Goal: Task Accomplishment & Management: Complete application form

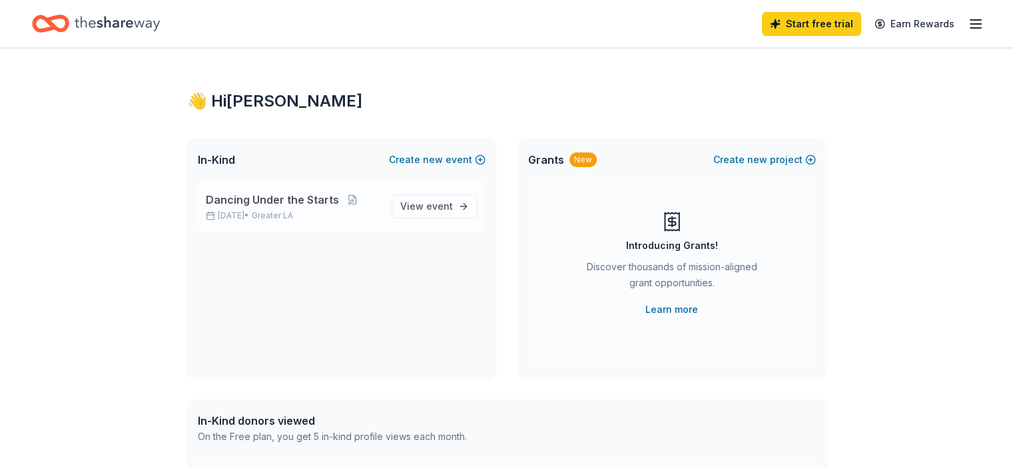
click at [378, 202] on p "Dancing Under the Starts" at bounding box center [293, 200] width 175 height 16
click at [430, 210] on span "event" at bounding box center [439, 205] width 27 height 11
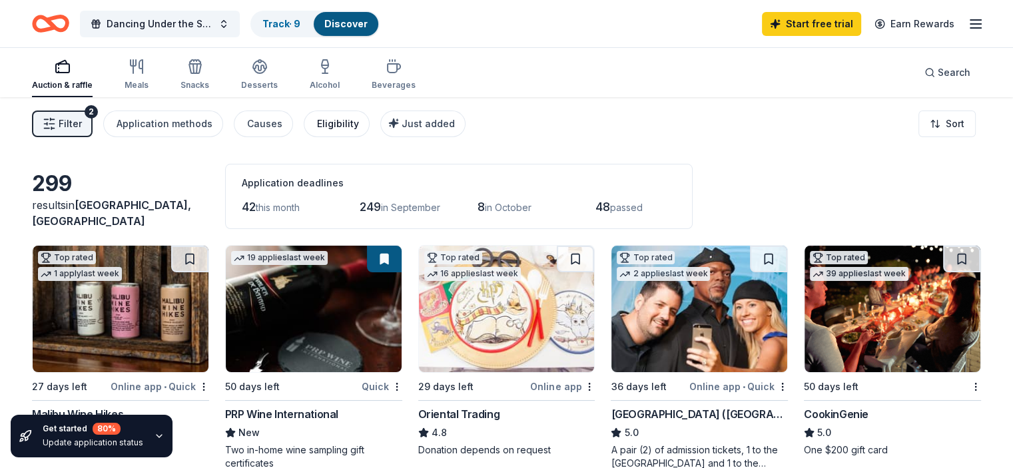
click at [357, 132] on button "Eligibility" at bounding box center [337, 124] width 66 height 27
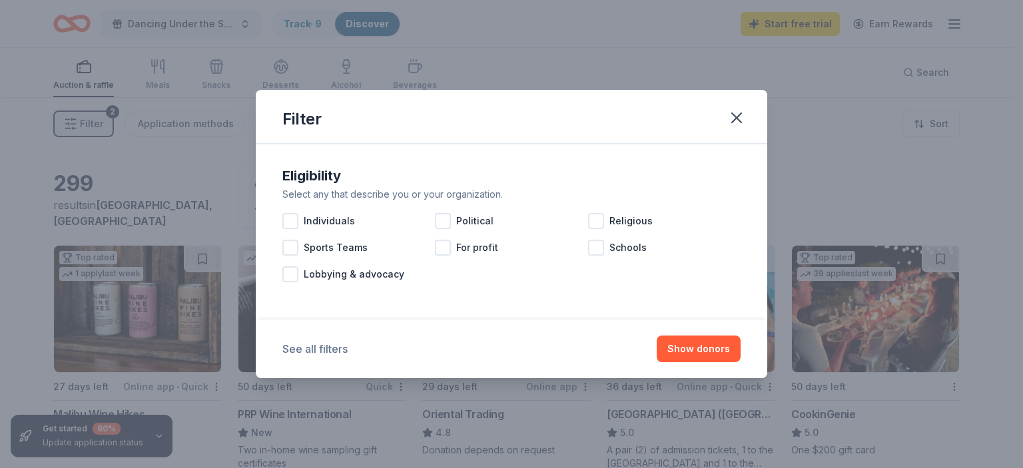
click at [302, 347] on button "See all filters" at bounding box center [314, 349] width 65 height 16
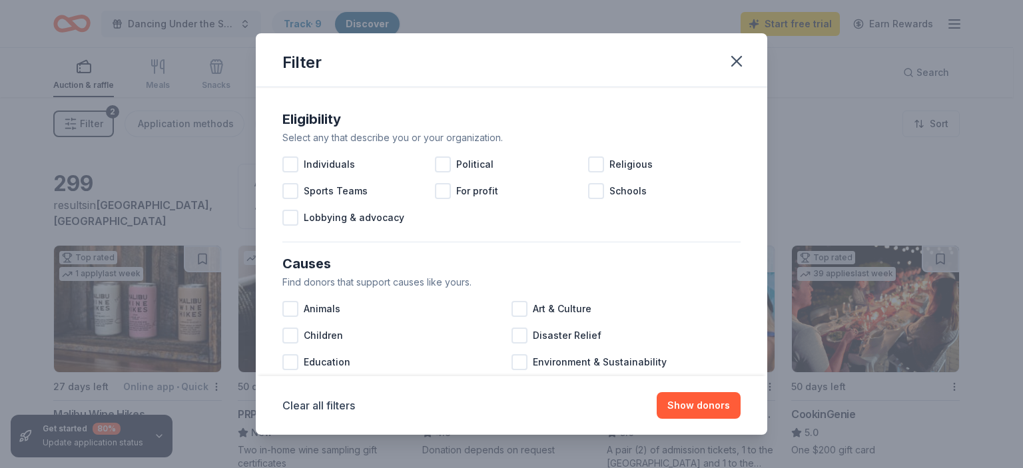
scroll to position [67, 0]
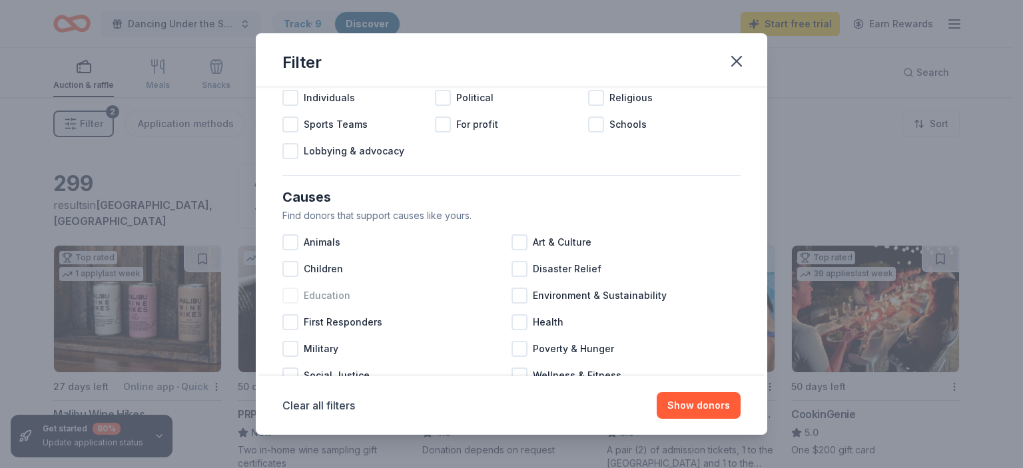
drag, startPoint x: 294, startPoint y: 267, endPoint x: 294, endPoint y: 296, distance: 28.6
click at [294, 267] on div at bounding box center [290, 269] width 16 height 16
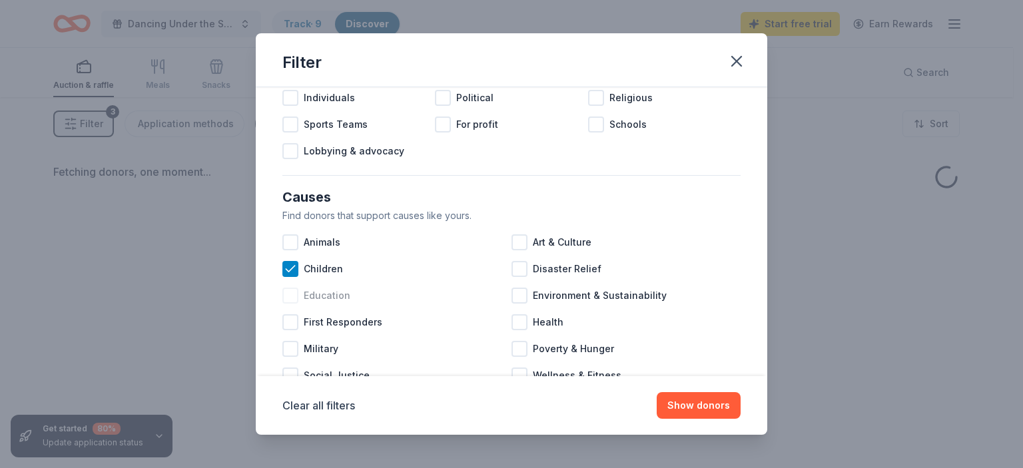
click at [293, 296] on div at bounding box center [290, 296] width 16 height 16
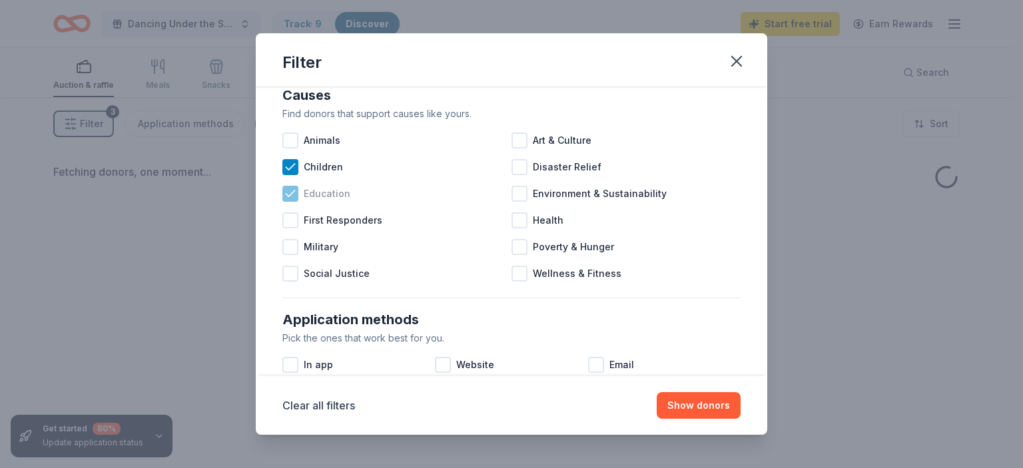
scroll to position [200, 0]
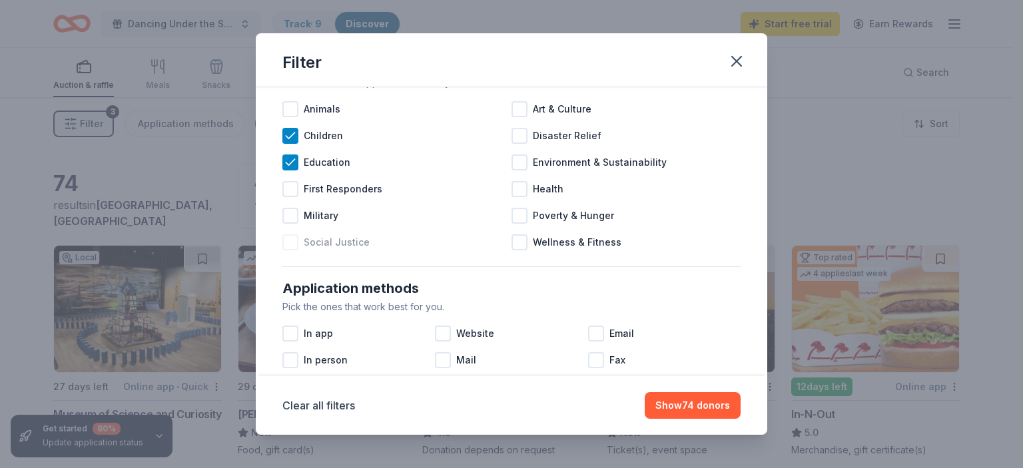
click at [289, 243] on div at bounding box center [290, 242] width 16 height 16
click at [516, 218] on div at bounding box center [520, 216] width 16 height 16
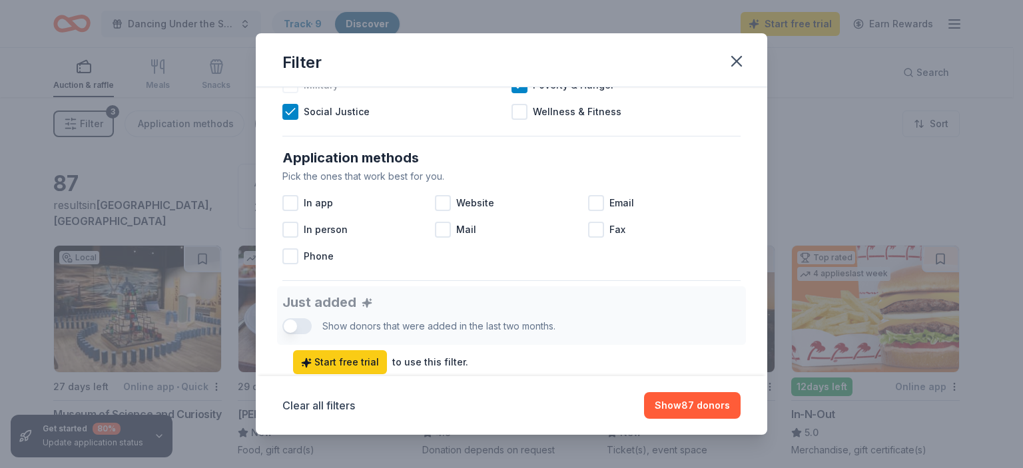
scroll to position [333, 0]
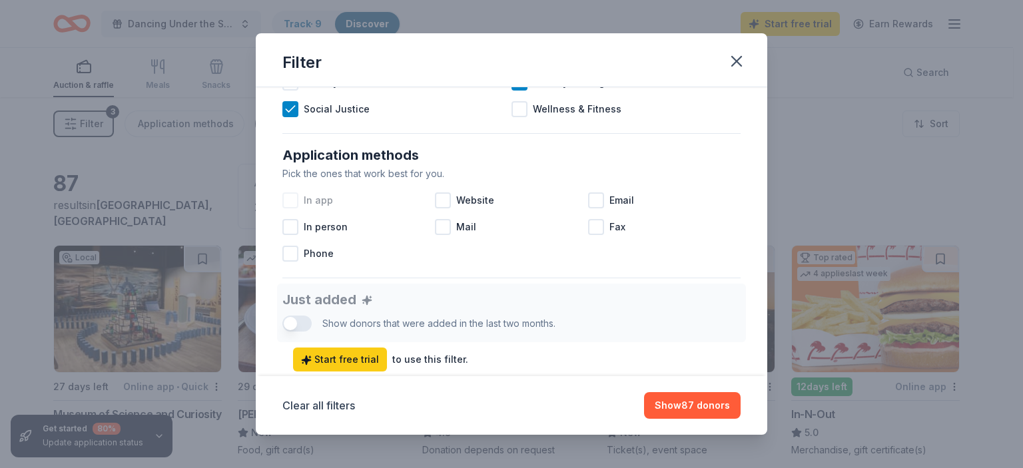
click at [293, 202] on div at bounding box center [290, 201] width 16 height 16
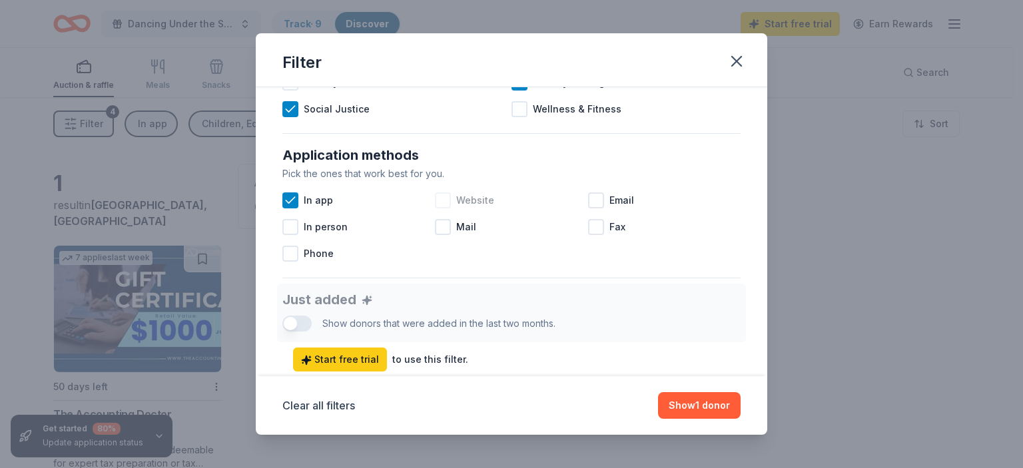
click at [442, 199] on div at bounding box center [443, 201] width 16 height 16
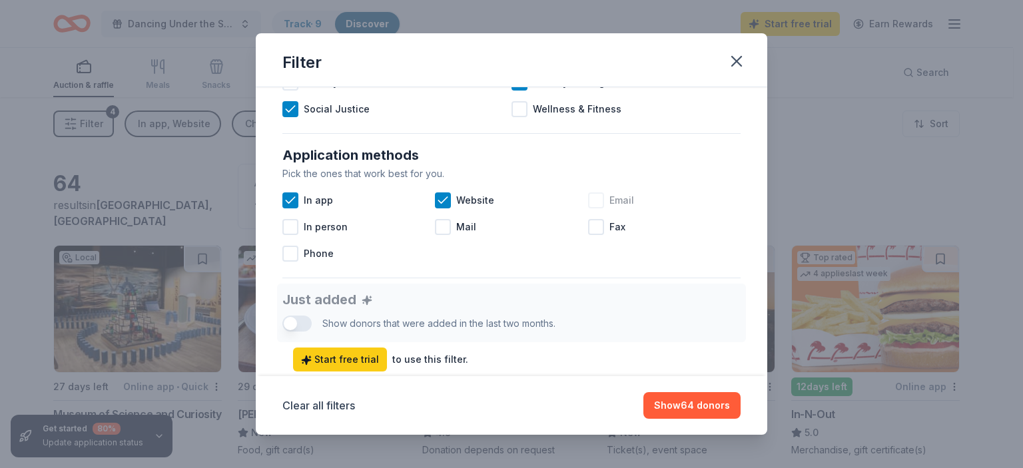
click at [592, 201] on div at bounding box center [596, 201] width 16 height 16
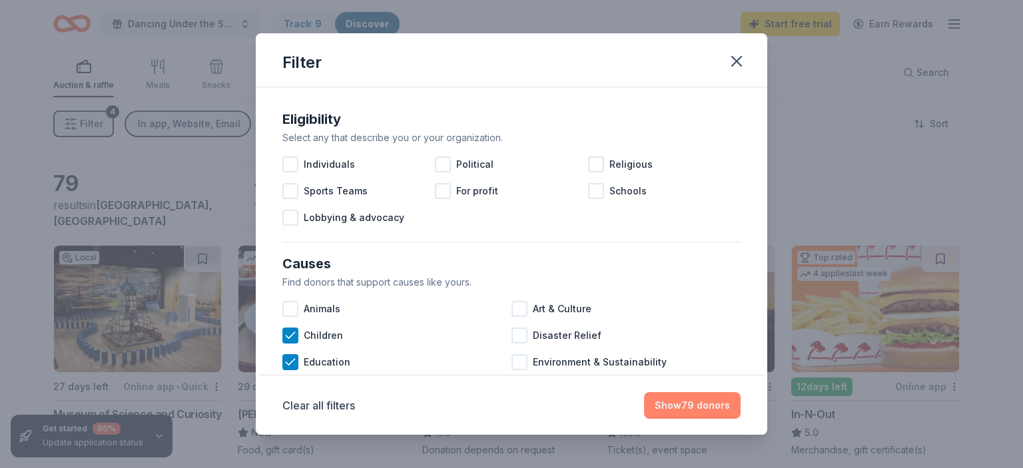
click at [691, 400] on button "Show 79 donors" at bounding box center [692, 405] width 97 height 27
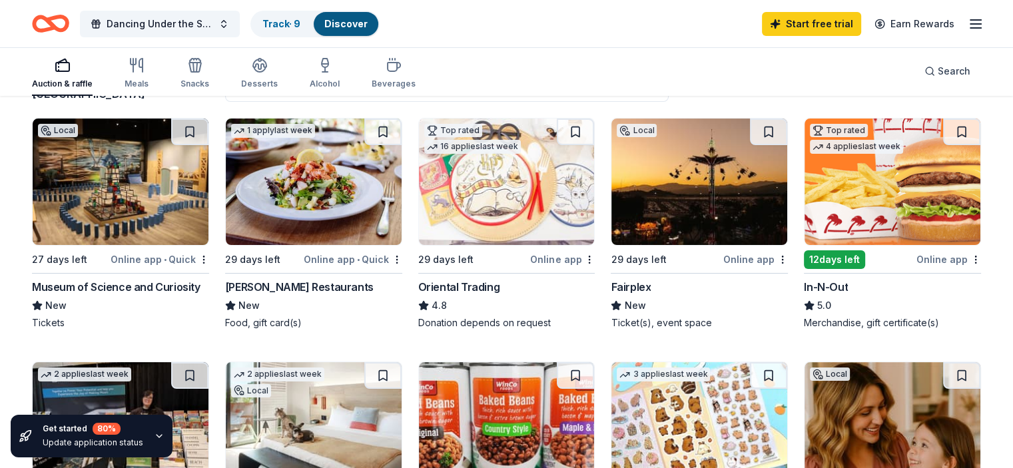
scroll to position [133, 0]
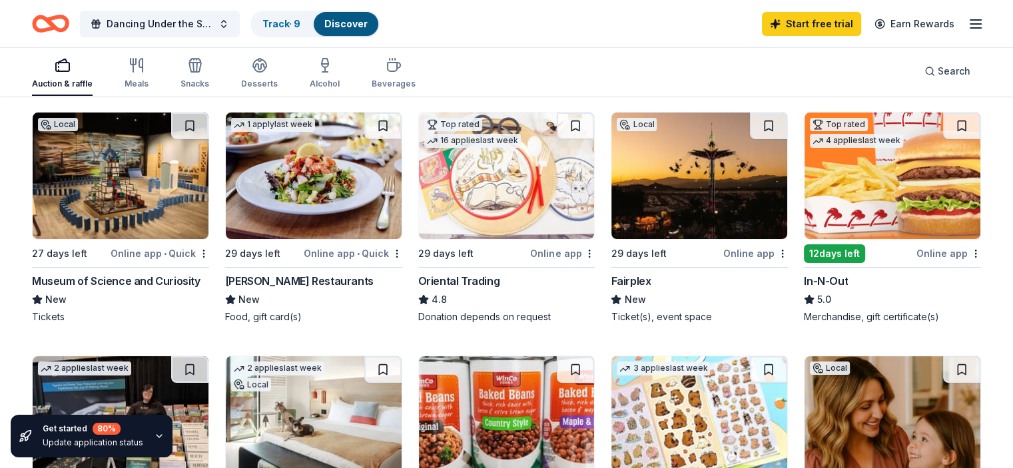
click at [82, 73] on div "Auction & raffle" at bounding box center [62, 73] width 61 height 32
click at [145, 69] on icon "button" at bounding box center [137, 65] width 16 height 16
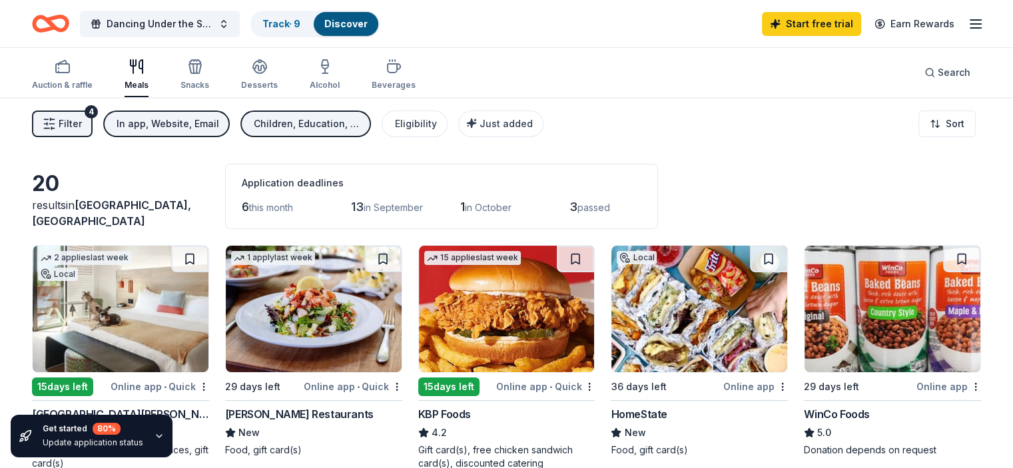
click at [82, 119] on span "Filter" at bounding box center [70, 124] width 23 height 16
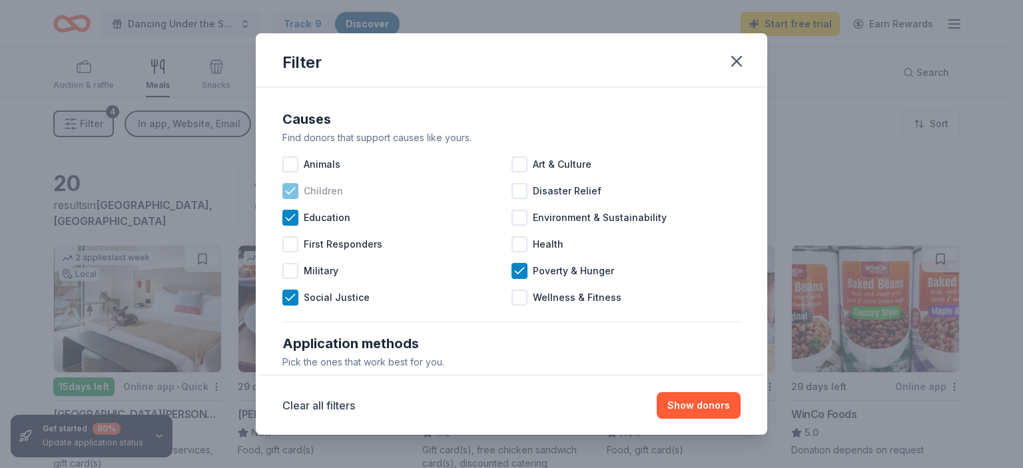
click at [284, 190] on icon at bounding box center [290, 191] width 13 height 13
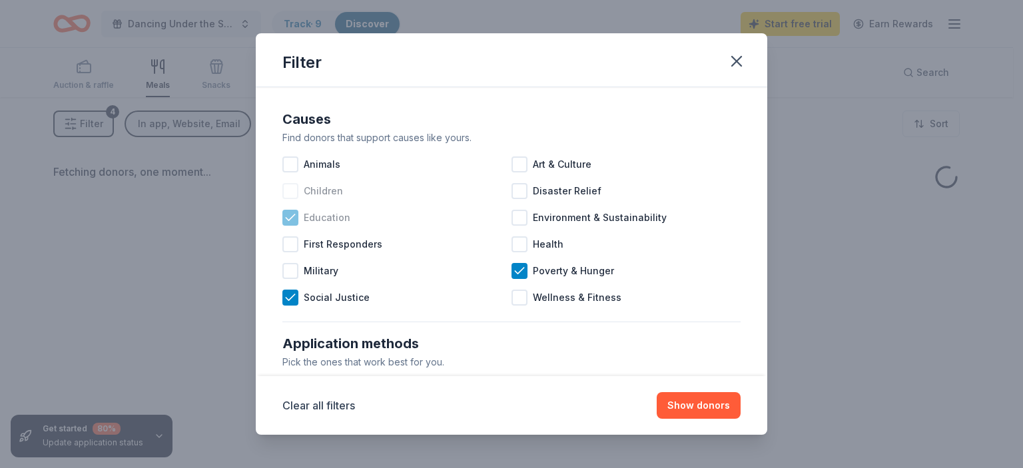
click at [290, 214] on icon at bounding box center [290, 217] width 13 height 13
drag, startPoint x: 514, startPoint y: 273, endPoint x: 468, endPoint y: 286, distance: 47.0
click at [513, 274] on icon at bounding box center [519, 270] width 13 height 13
click at [286, 300] on icon at bounding box center [290, 297] width 13 height 13
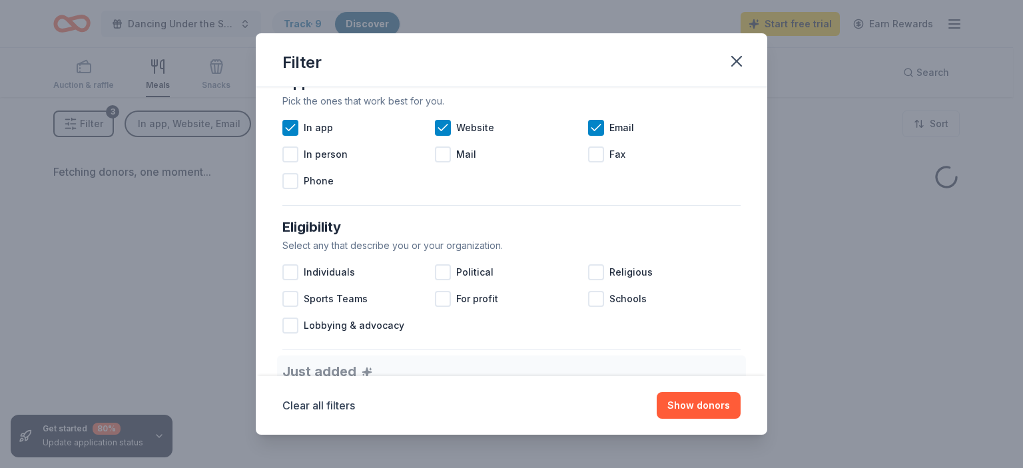
scroll to position [266, 0]
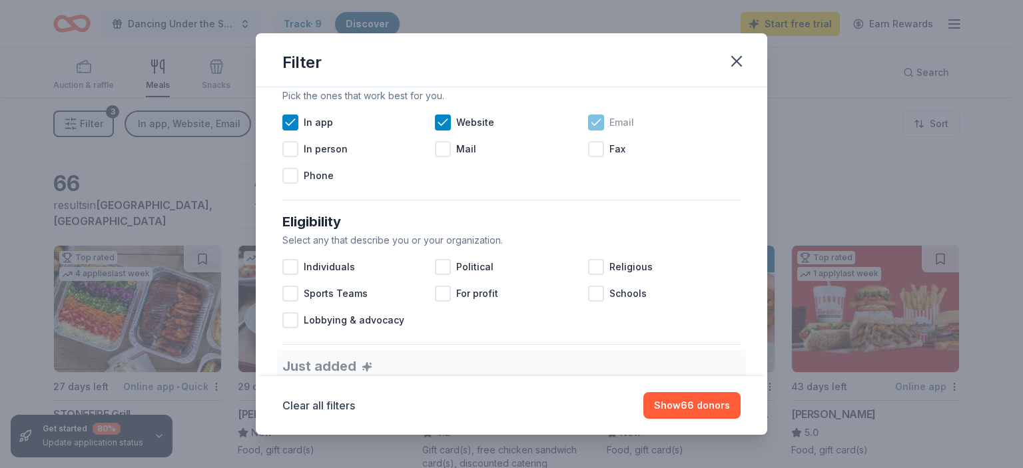
click at [591, 124] on icon at bounding box center [595, 122] width 9 height 6
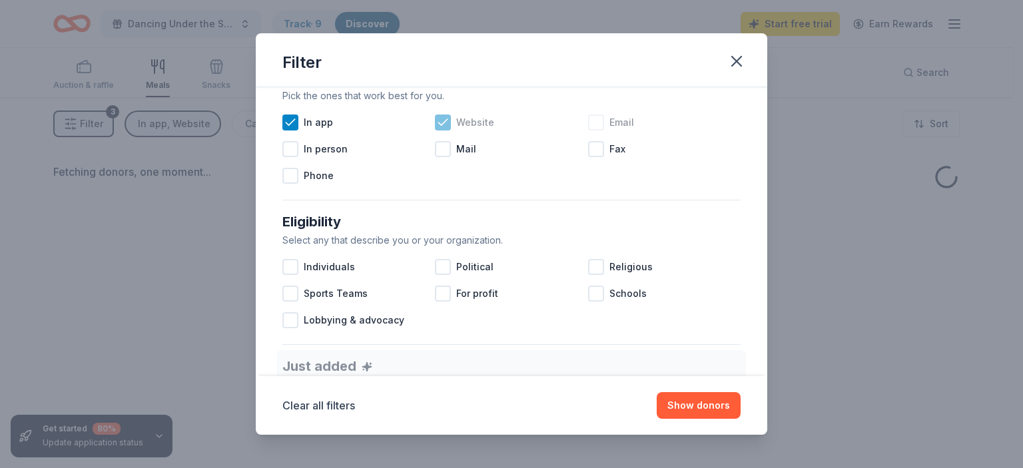
click at [444, 119] on icon at bounding box center [442, 122] width 13 height 13
click at [295, 122] on icon at bounding box center [290, 122] width 13 height 13
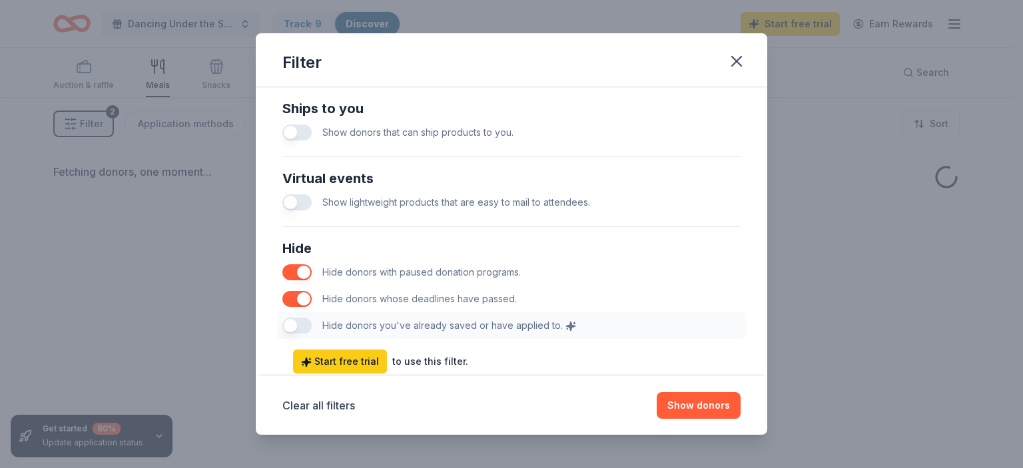
scroll to position [677, 0]
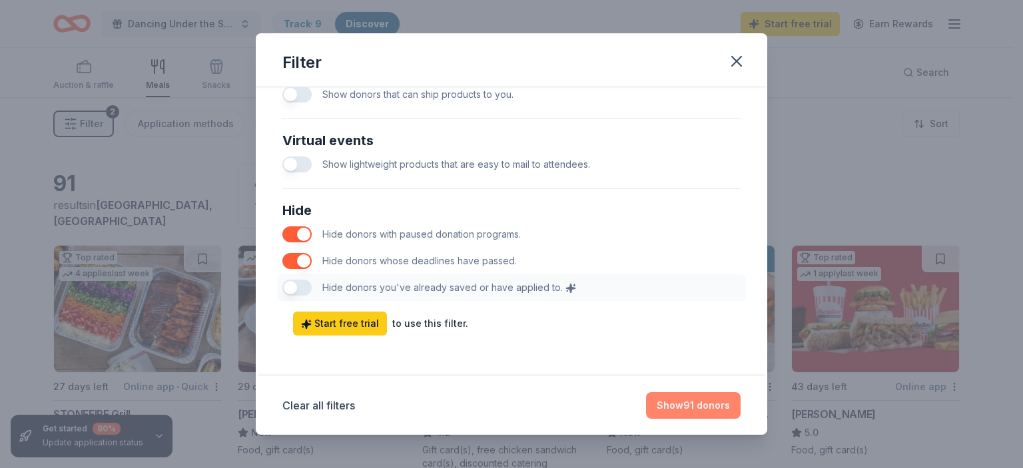
click at [696, 406] on button "Show 91 donors" at bounding box center [693, 405] width 95 height 27
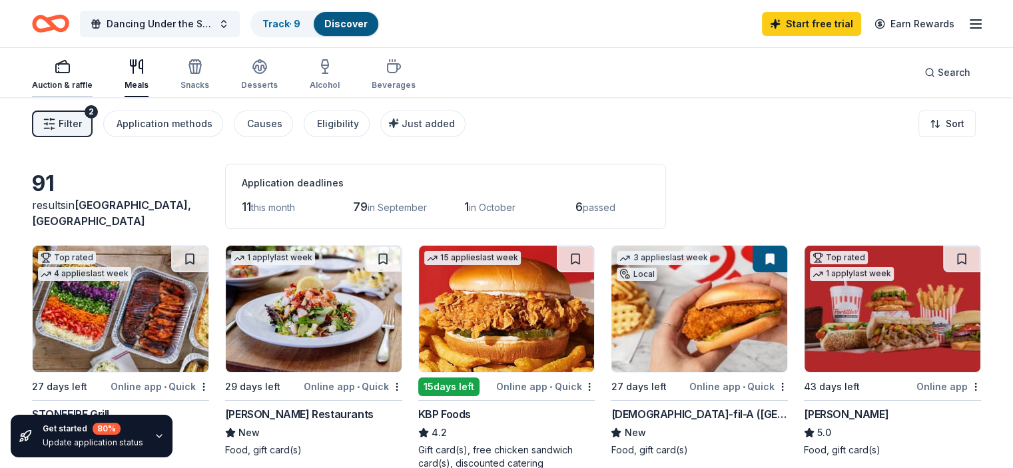
click at [82, 77] on div "Auction & raffle" at bounding box center [62, 75] width 61 height 32
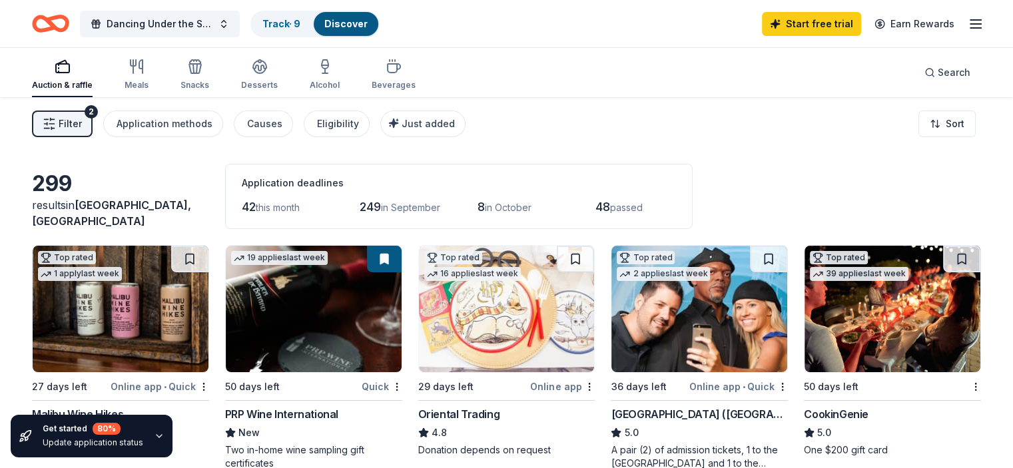
click at [87, 111] on button "Filter 2" at bounding box center [62, 124] width 61 height 27
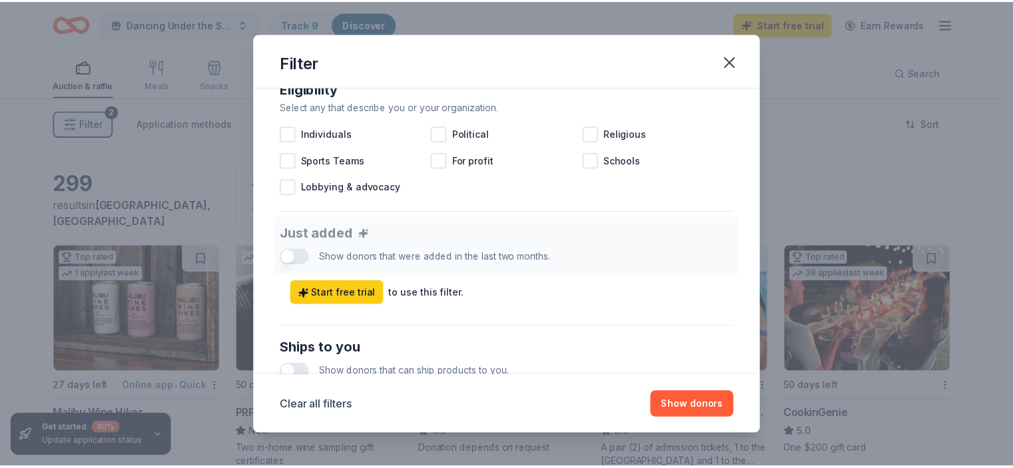
scroll to position [677, 0]
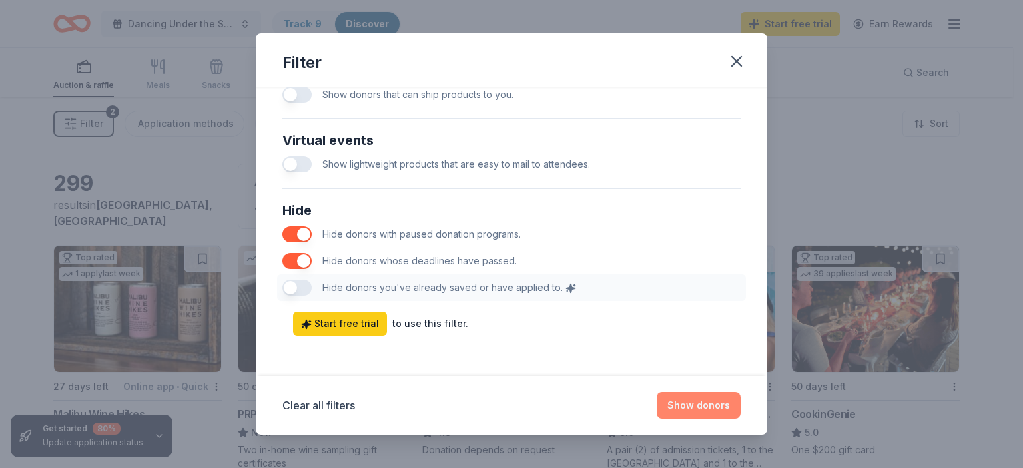
click at [693, 404] on button "Show donors" at bounding box center [699, 405] width 84 height 27
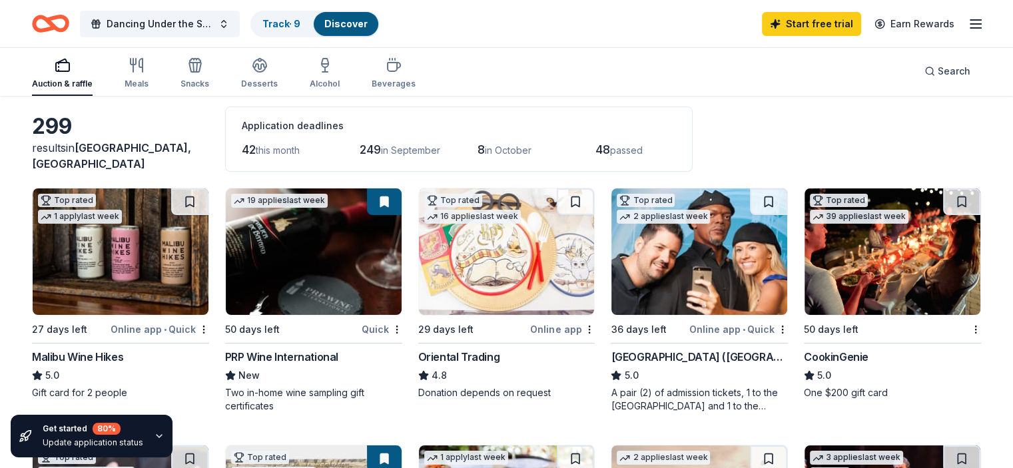
scroll to position [133, 0]
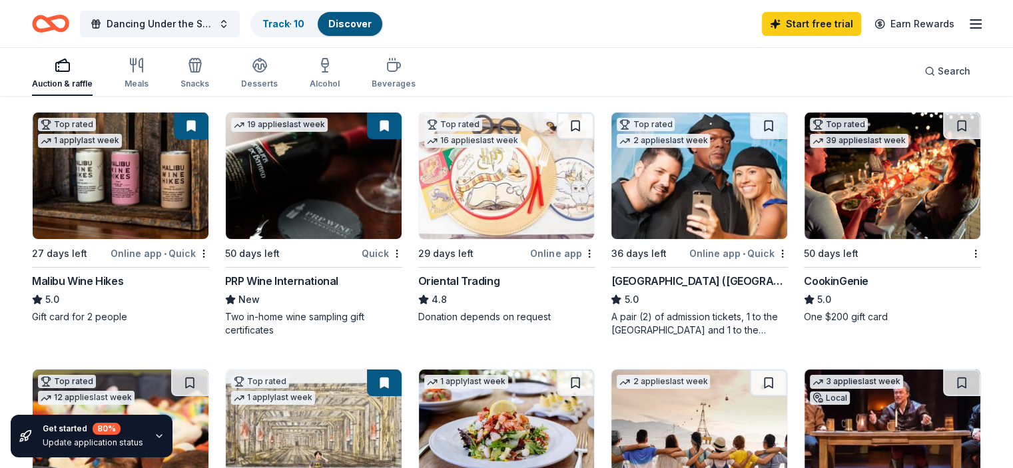
click at [853, 186] on img at bounding box center [893, 176] width 176 height 127
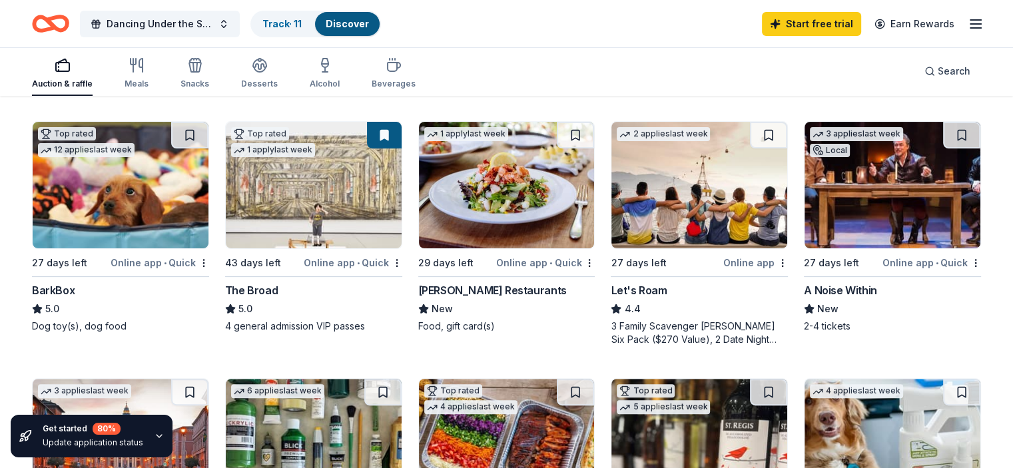
scroll to position [400, 0]
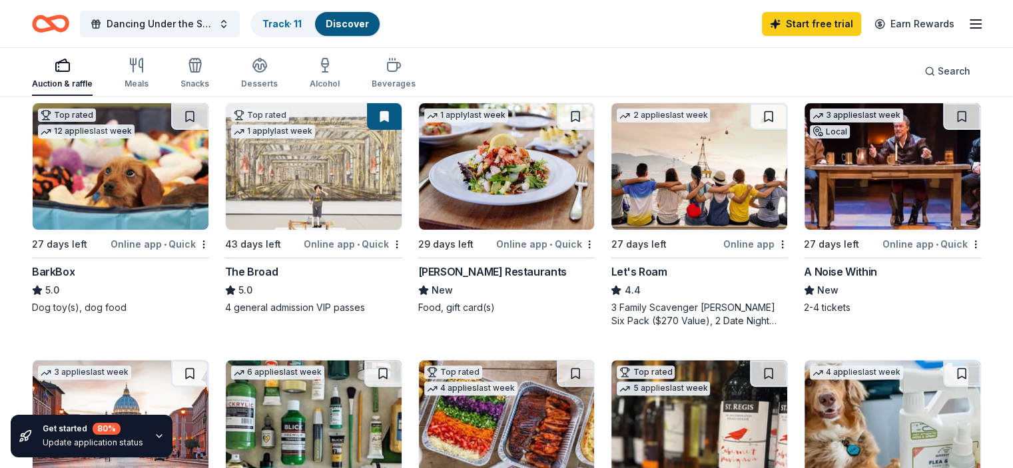
click at [506, 152] on img at bounding box center [507, 166] width 176 height 127
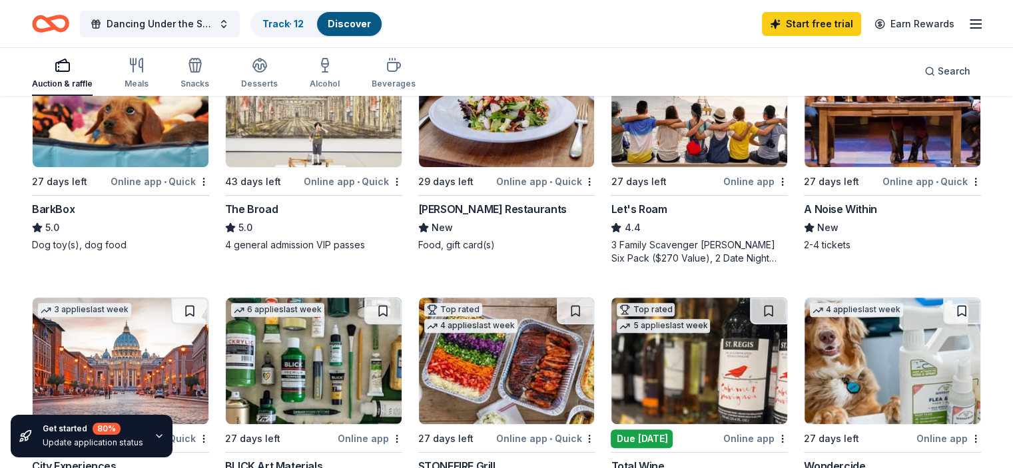
scroll to position [599, 0]
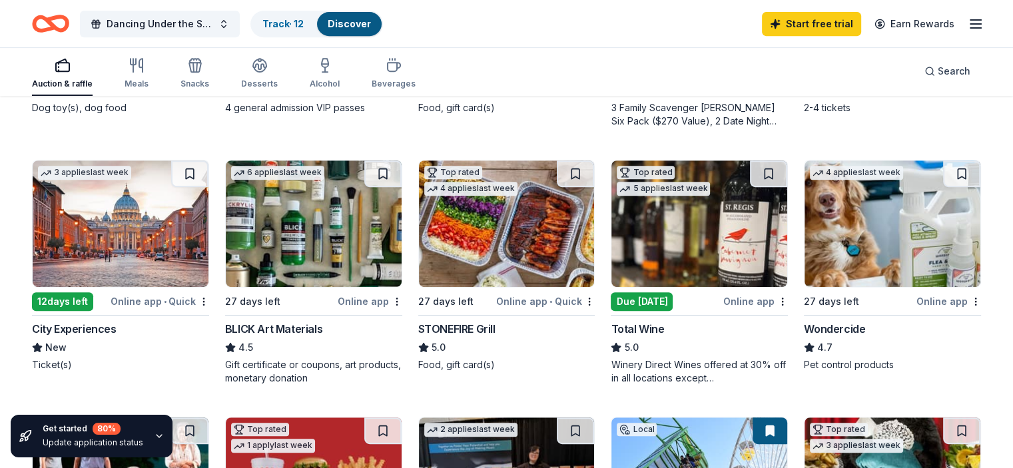
click at [649, 246] on img at bounding box center [699, 224] width 176 height 127
click at [757, 175] on button at bounding box center [768, 174] width 37 height 27
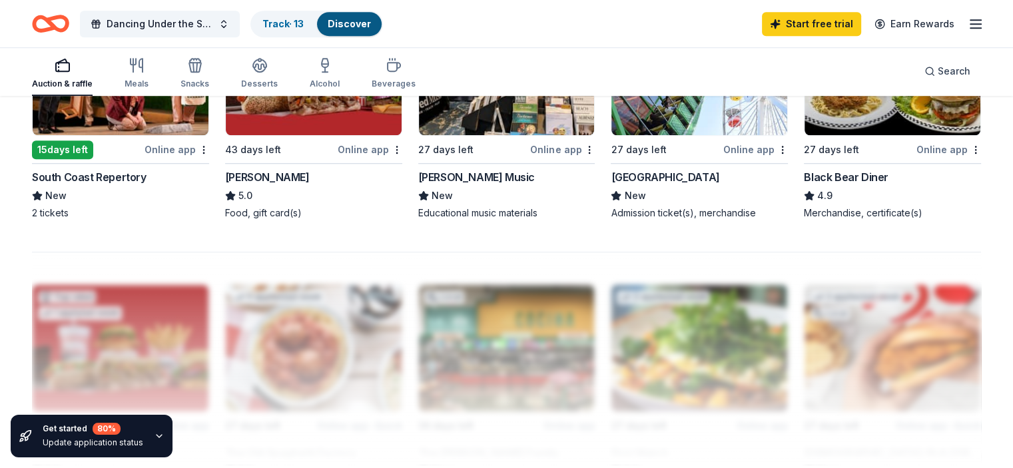
scroll to position [1066, 0]
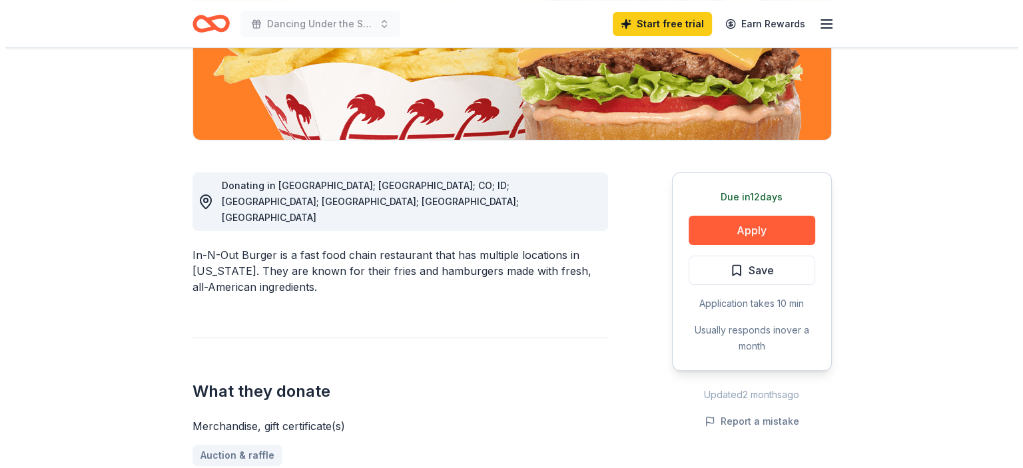
scroll to position [266, 0]
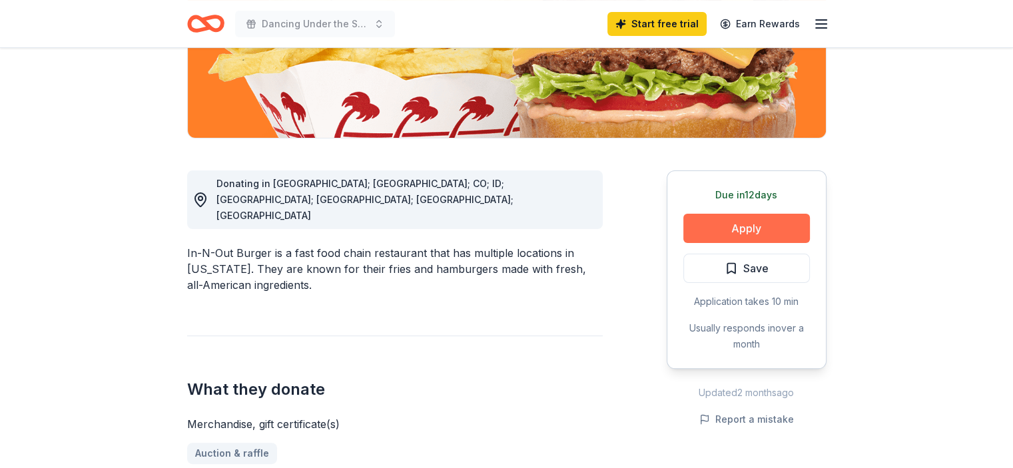
click at [753, 231] on button "Apply" at bounding box center [746, 228] width 127 height 29
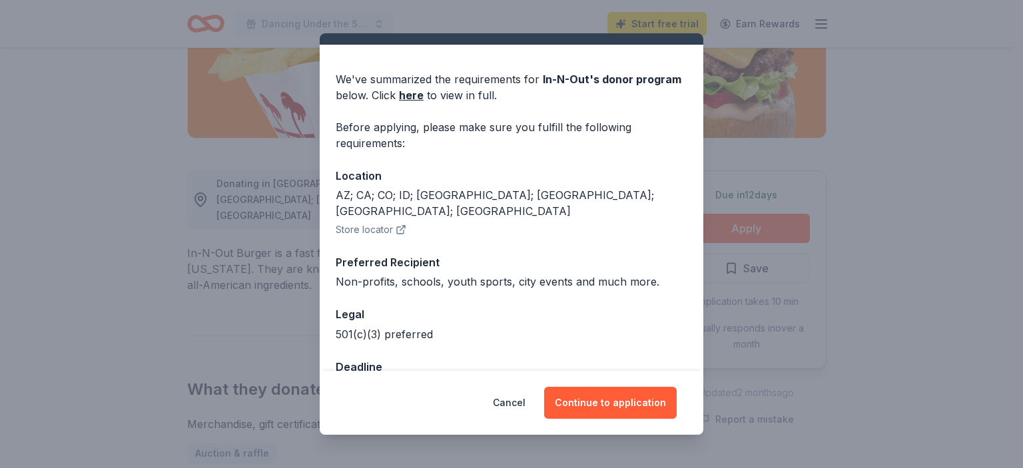
scroll to position [52, 0]
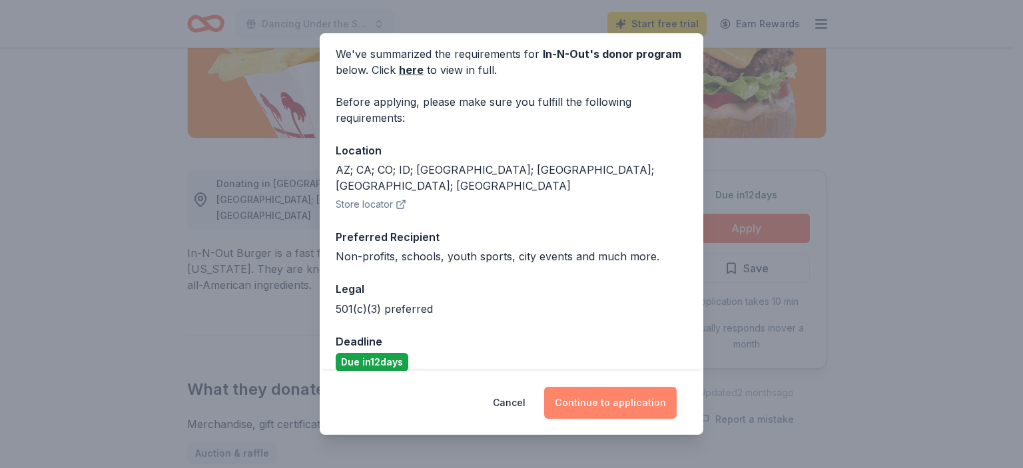
click at [615, 404] on button "Continue to application" at bounding box center [610, 403] width 133 height 32
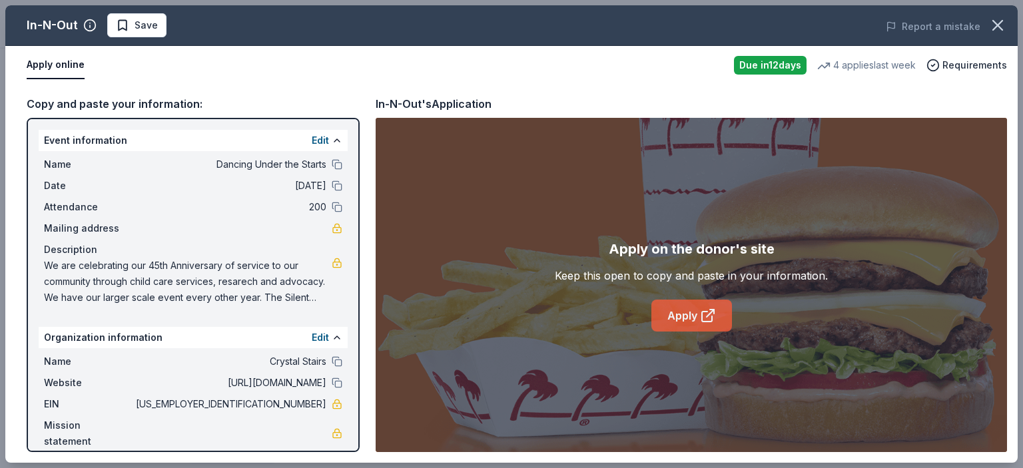
click at [699, 305] on link "Apply" at bounding box center [691, 316] width 81 height 32
click at [149, 23] on span "Save" at bounding box center [146, 25] width 23 height 16
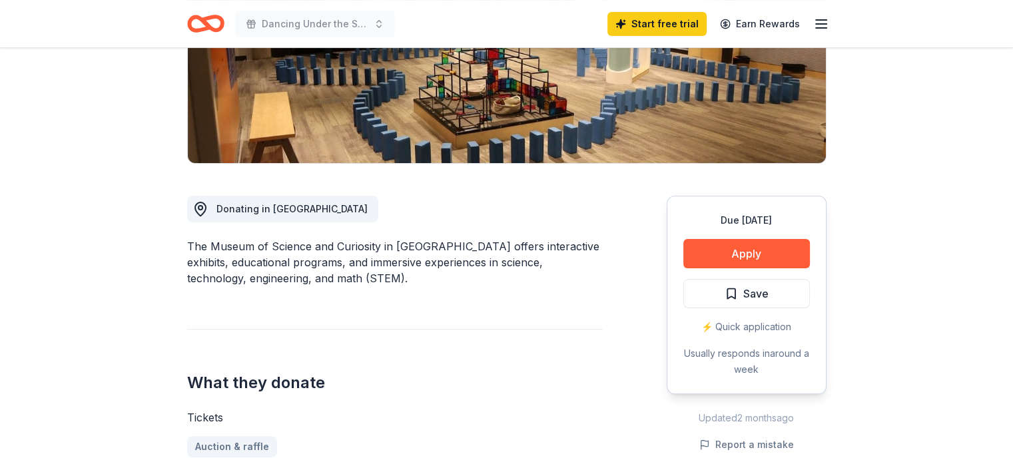
scroll to position [266, 0]
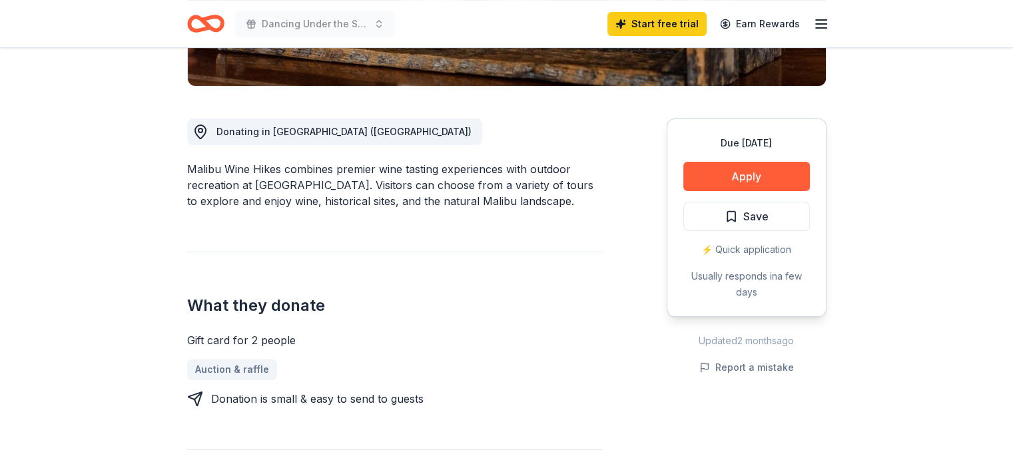
scroll to position [333, 0]
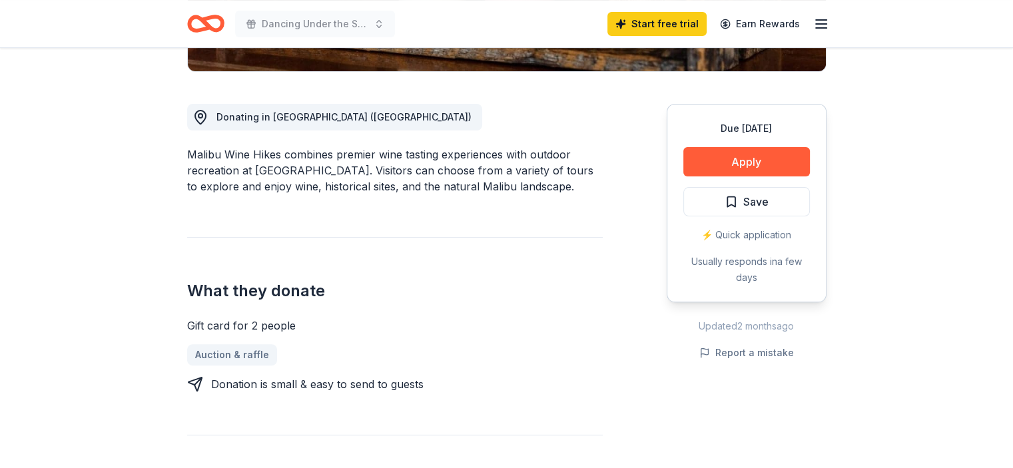
click at [397, 218] on div "Donating in CA (Malibu) Malibu Wine Hikes combines premier wine tasting experie…" at bounding box center [395, 470] width 416 height 797
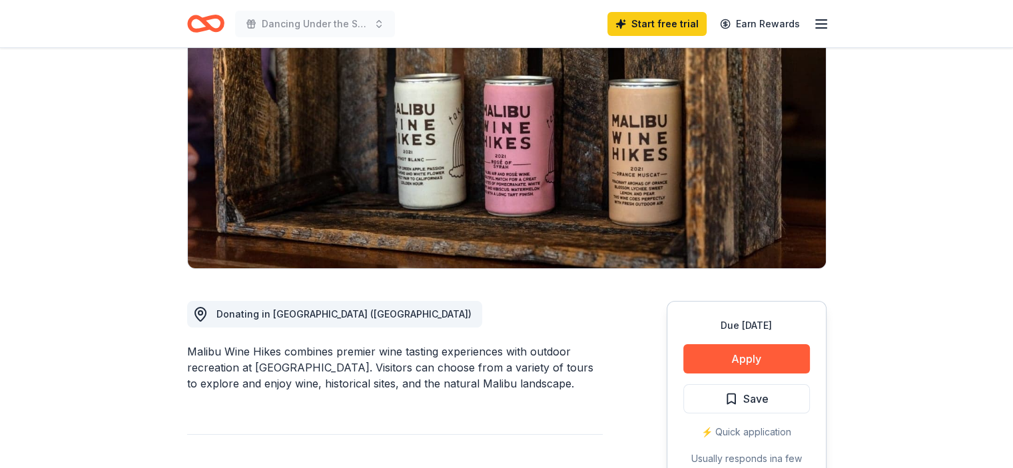
scroll to position [133, 0]
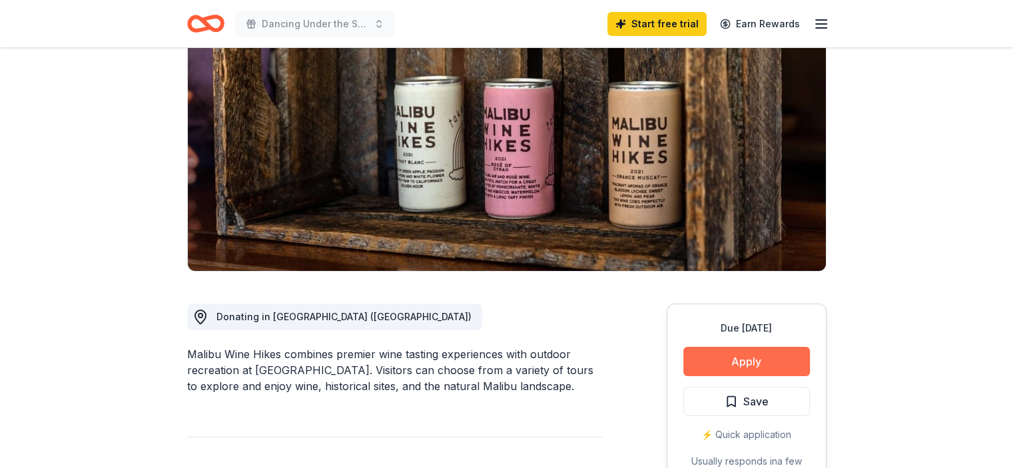
click at [749, 359] on button "Apply" at bounding box center [746, 361] width 127 height 29
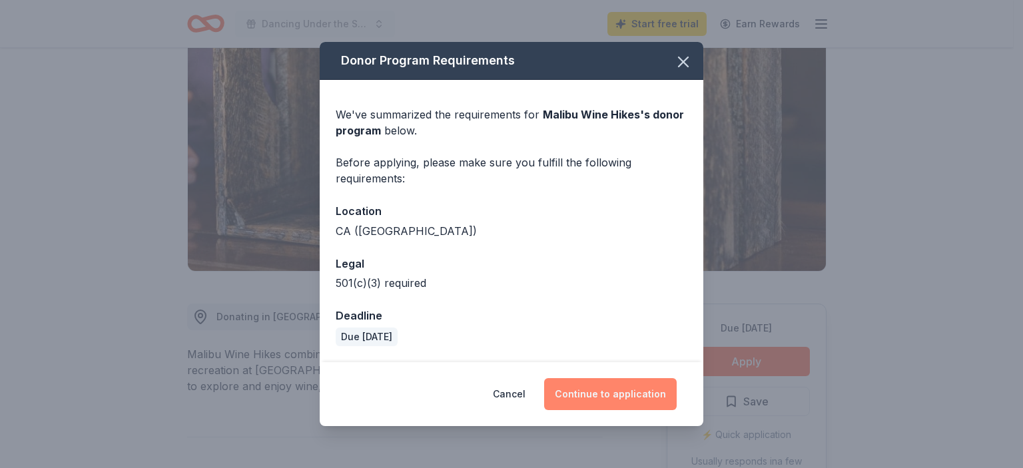
click at [609, 400] on button "Continue to application" at bounding box center [610, 394] width 133 height 32
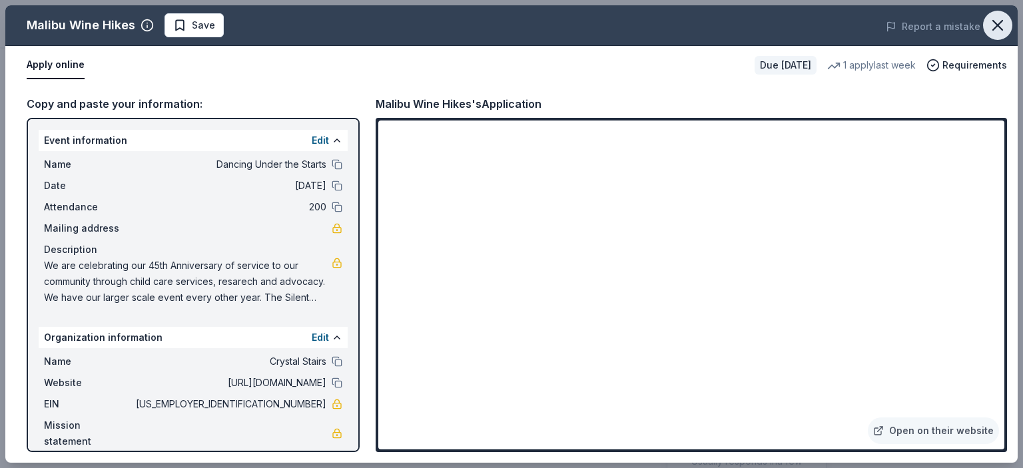
click at [997, 29] on icon "button" at bounding box center [997, 25] width 19 height 19
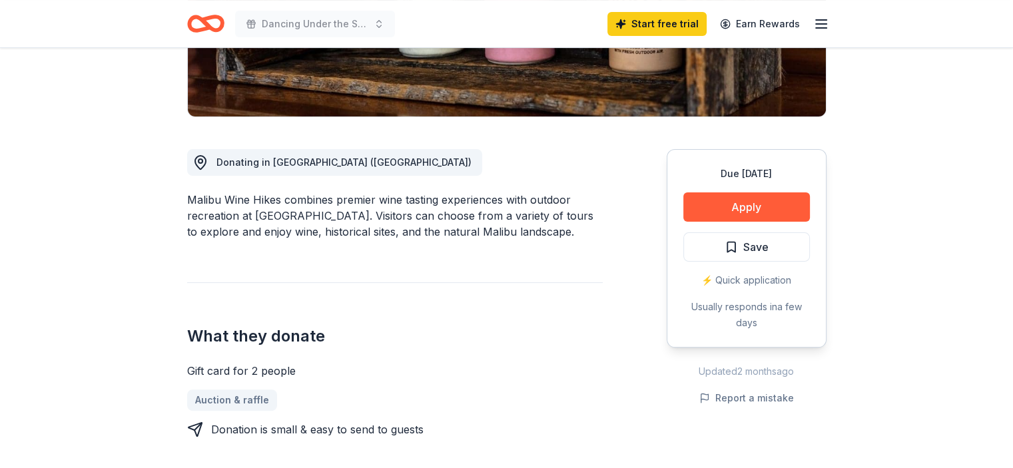
scroll to position [466, 0]
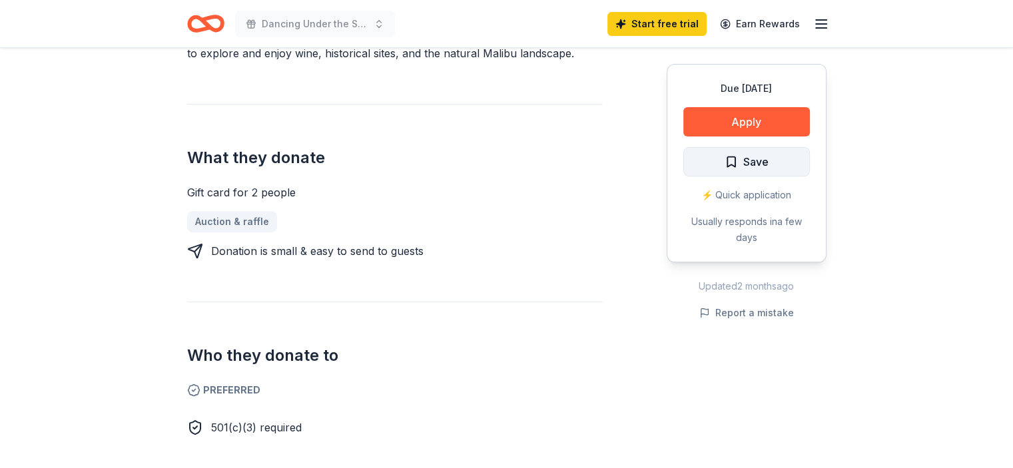
click at [727, 159] on span "Save" at bounding box center [747, 161] width 44 height 17
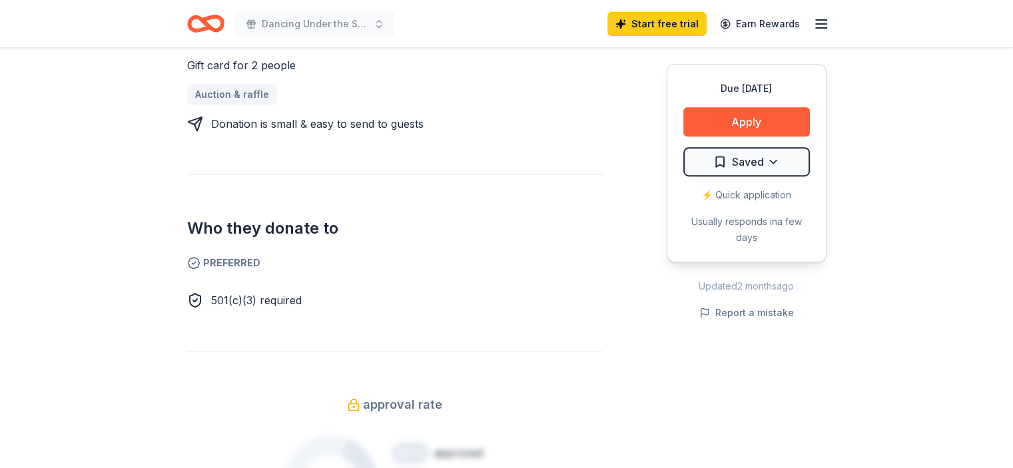
scroll to position [599, 0]
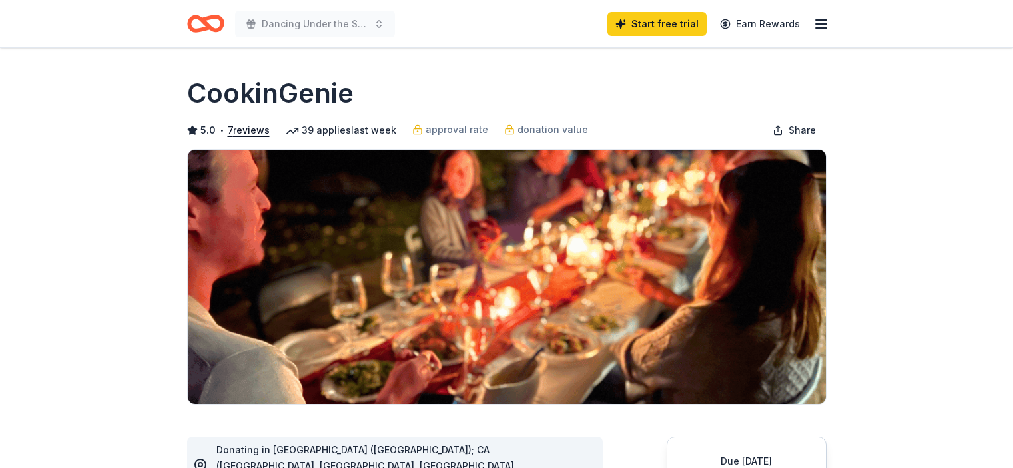
scroll to position [200, 0]
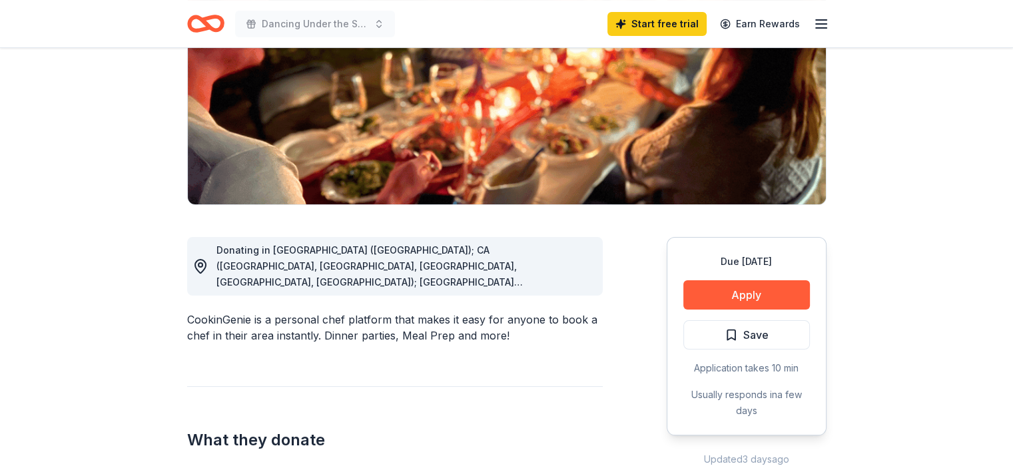
click at [426, 327] on div "CookinGenie is a personal chef platform that makes it easy for anyone to book a…" at bounding box center [395, 328] width 416 height 32
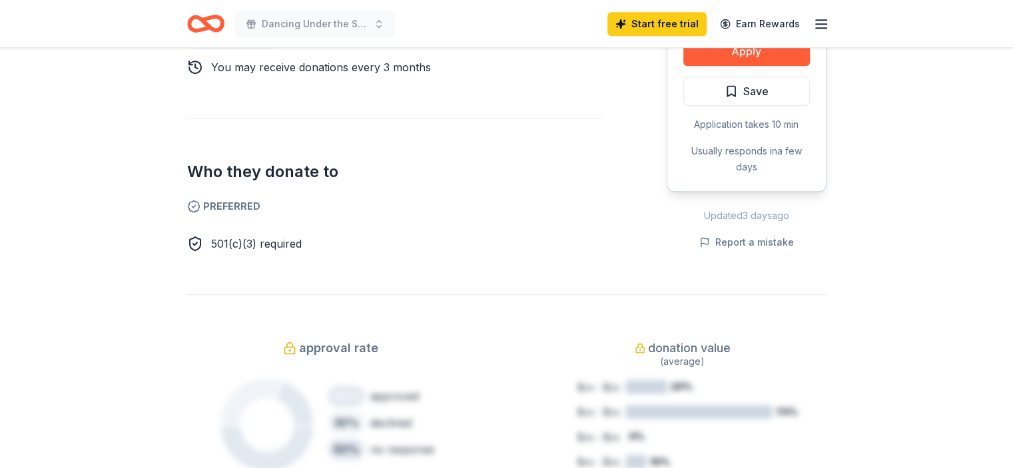
scroll to position [133, 0]
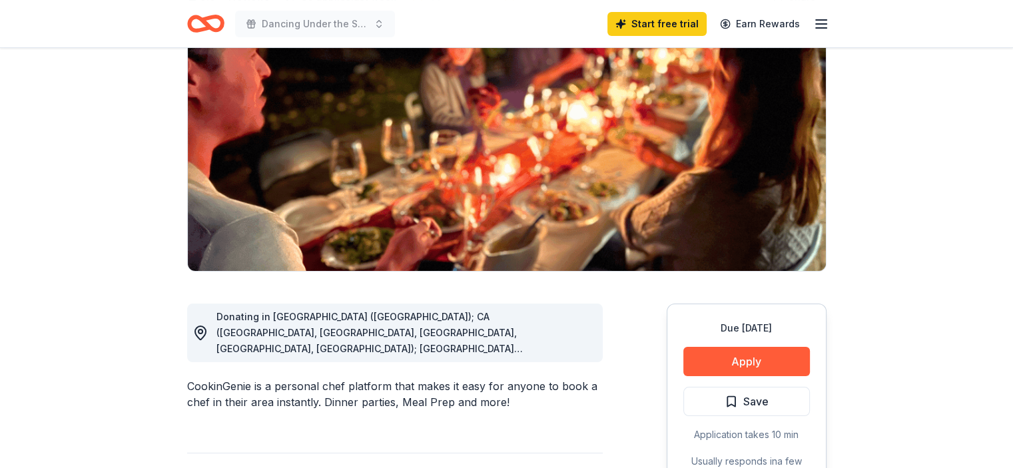
click at [759, 398] on span "Save" at bounding box center [755, 401] width 25 height 17
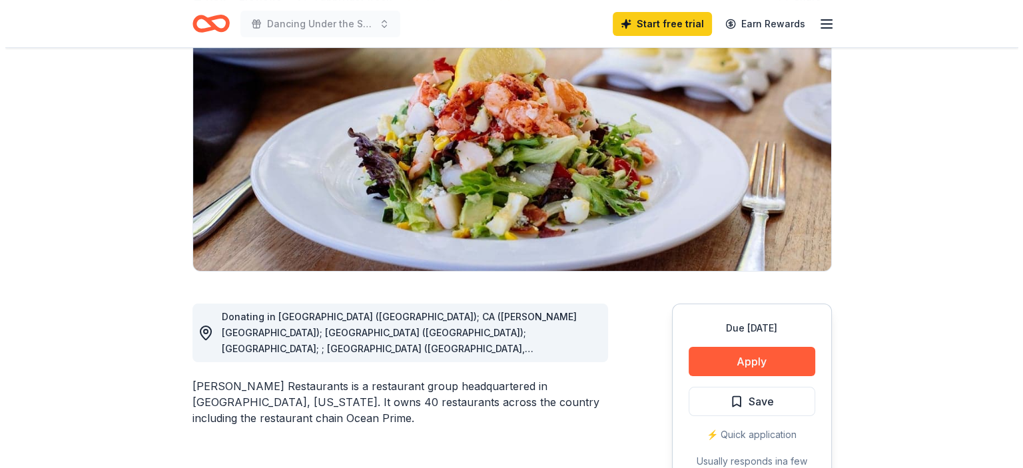
scroll to position [200, 0]
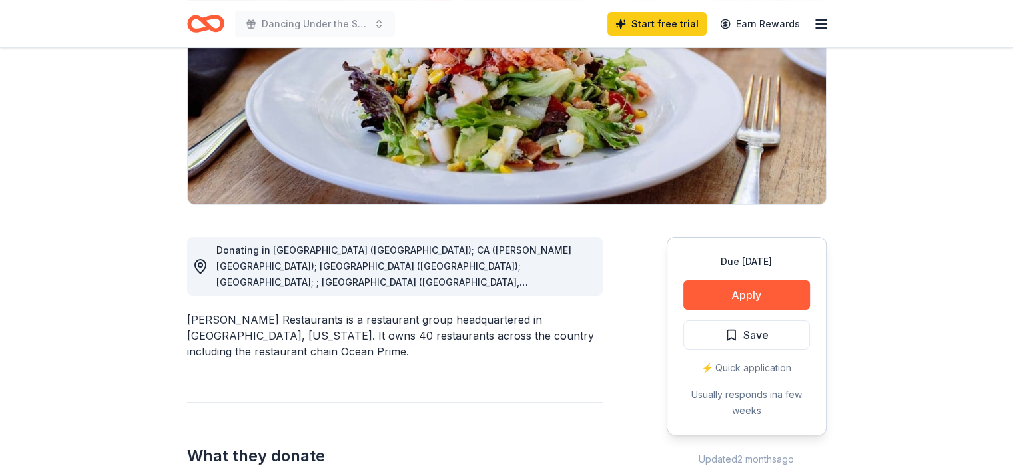
drag, startPoint x: 340, startPoint y: 318, endPoint x: 214, endPoint y: 314, distance: 126.0
click at [214, 314] on div "[PERSON_NAME] Restaurants is a restaurant group headquartered in [GEOGRAPHIC_DA…" at bounding box center [395, 336] width 416 height 48
drag, startPoint x: 189, startPoint y: 318, endPoint x: 306, endPoint y: 319, distance: 117.9
click at [306, 319] on div "[PERSON_NAME] Restaurants is a restaurant group headquartered in [GEOGRAPHIC_DA…" at bounding box center [395, 336] width 416 height 48
click at [757, 290] on button "Apply" at bounding box center [746, 294] width 127 height 29
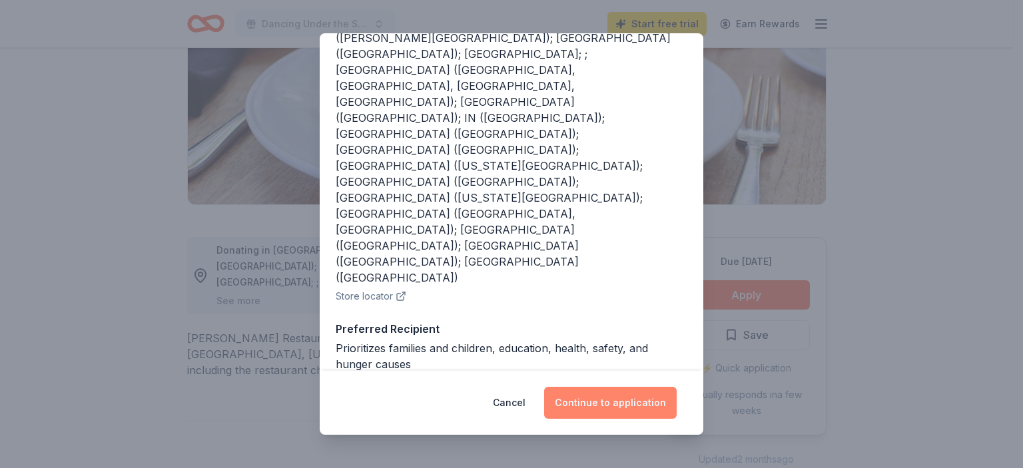
click at [617, 404] on button "Continue to application" at bounding box center [610, 403] width 133 height 32
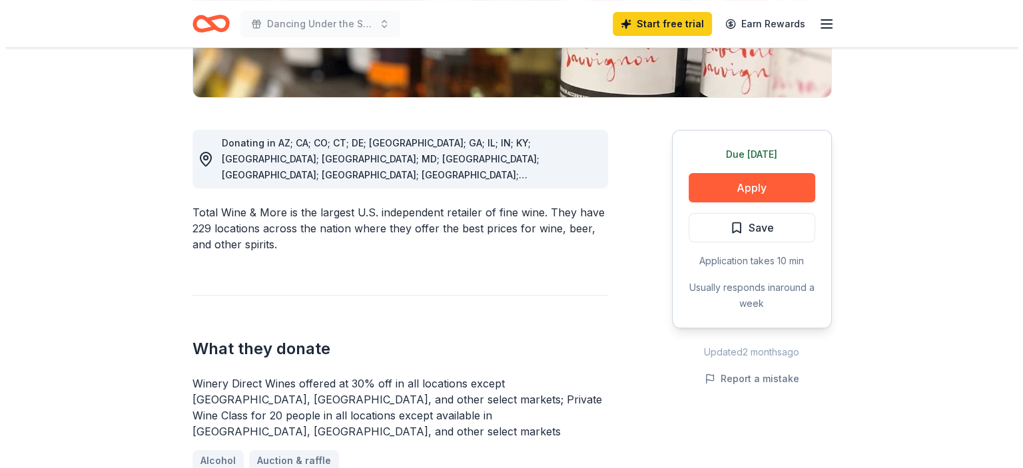
scroll to position [333, 0]
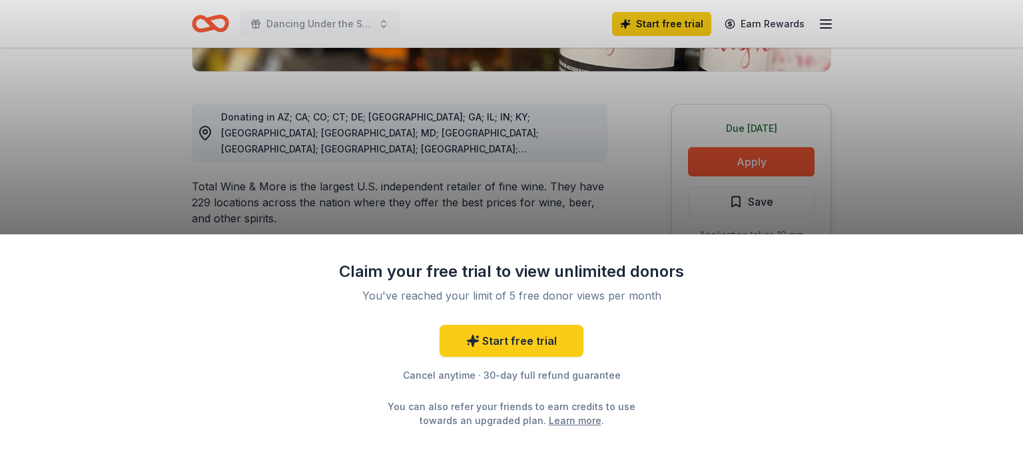
click at [538, 204] on div "Claim your free trial to view unlimited donors You've reached your limit of 5 f…" at bounding box center [511, 234] width 1023 height 468
